Goal: Check status: Check status

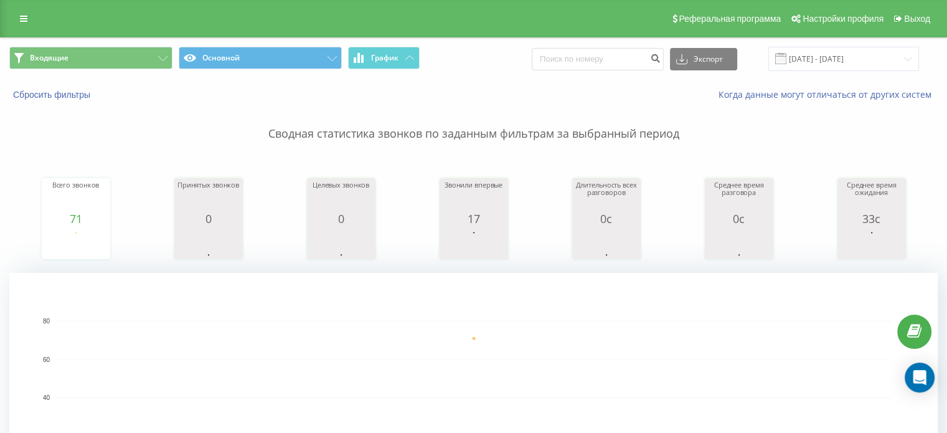
click at [20, 143] on div "Сводная статистика звонков по заданным фильтрам за выбранный период Всего звонк…" at bounding box center [473, 311] width 929 height 421
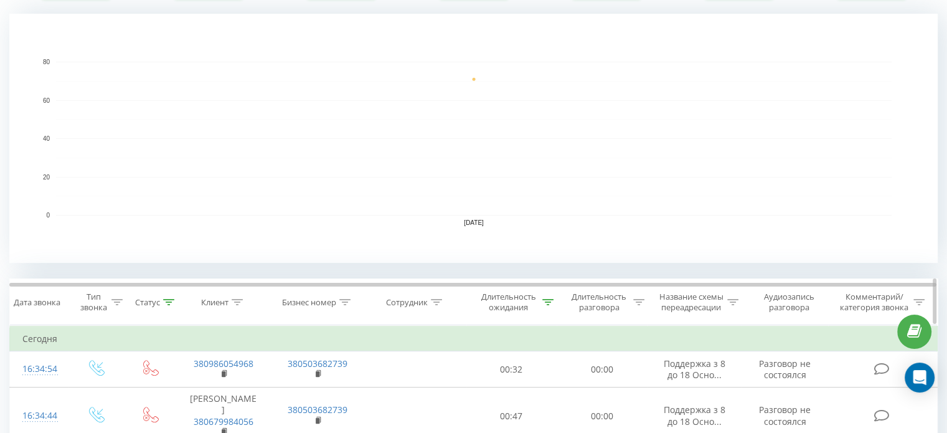
scroll to position [311, 0]
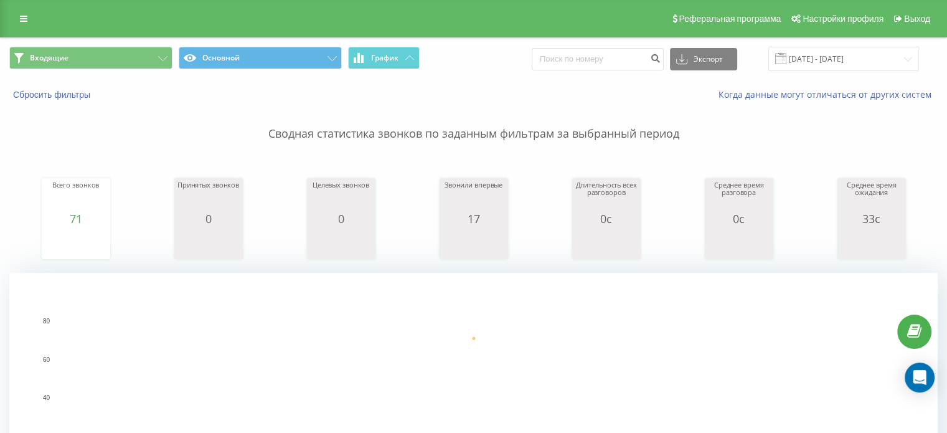
drag, startPoint x: 4, startPoint y: 124, endPoint x: 80, endPoint y: 4, distance: 141.3
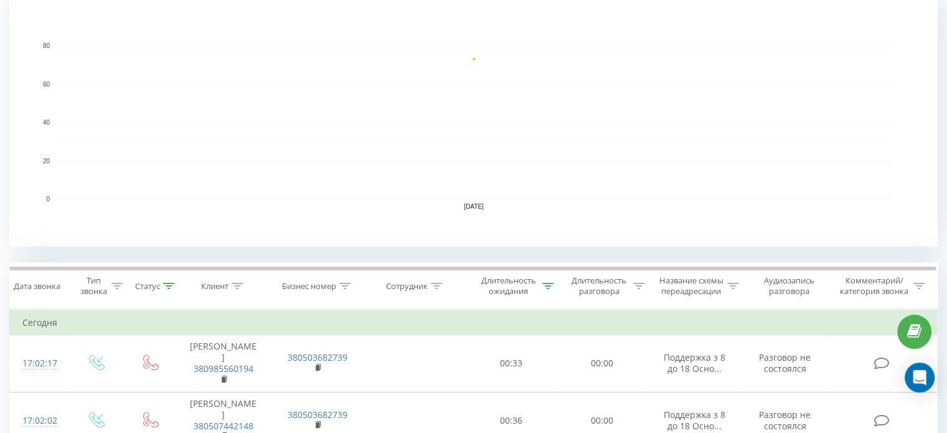
scroll to position [187, 0]
